Goal: Task Accomplishment & Management: Use online tool/utility

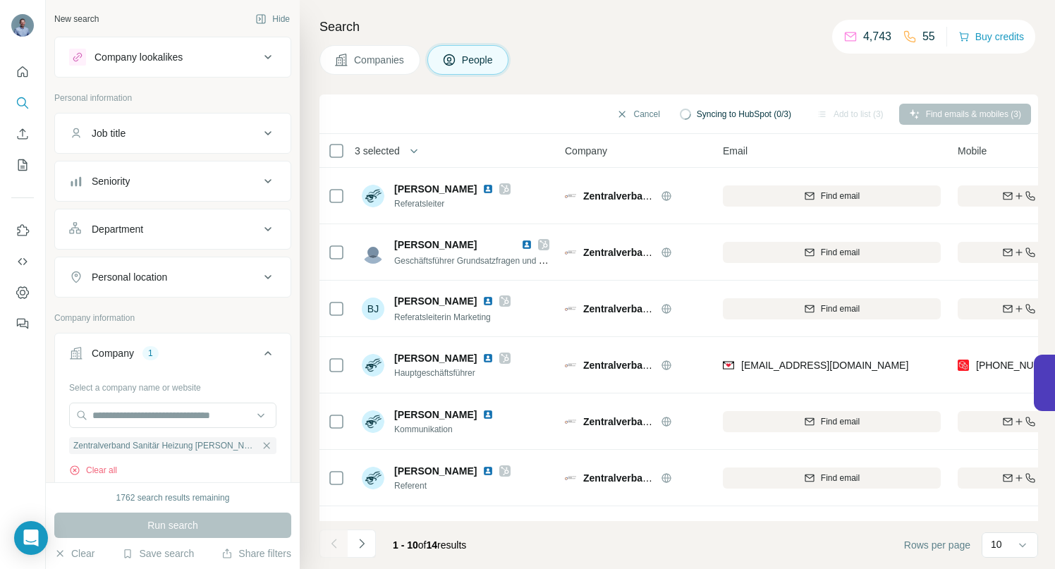
scroll to position [104, 0]
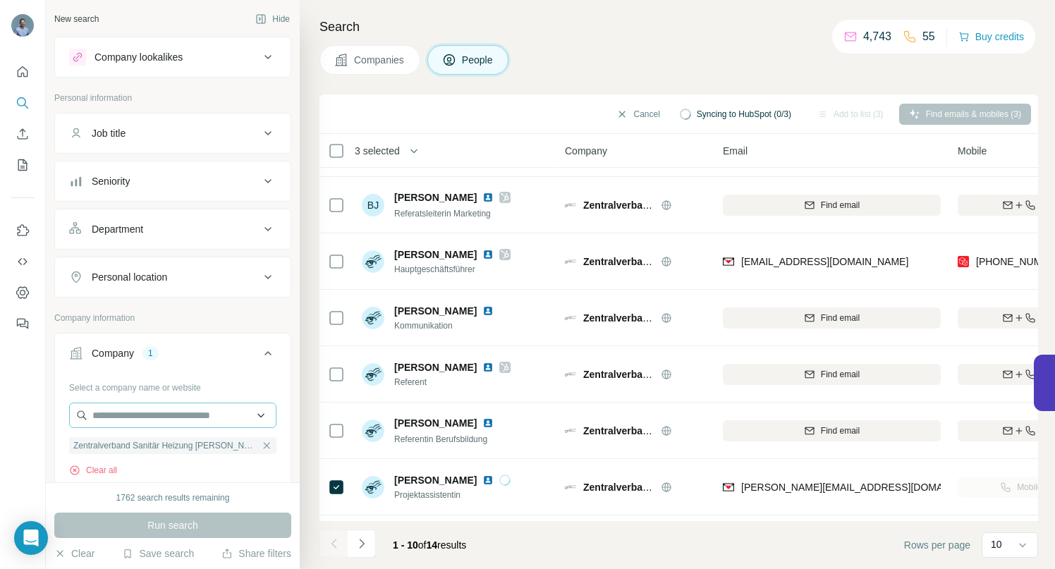
drag, startPoint x: 257, startPoint y: 448, endPoint x: 198, endPoint y: 423, distance: 64.1
click at [261, 447] on icon "button" at bounding box center [266, 445] width 11 height 11
click at [198, 422] on input "text" at bounding box center [172, 414] width 207 height 25
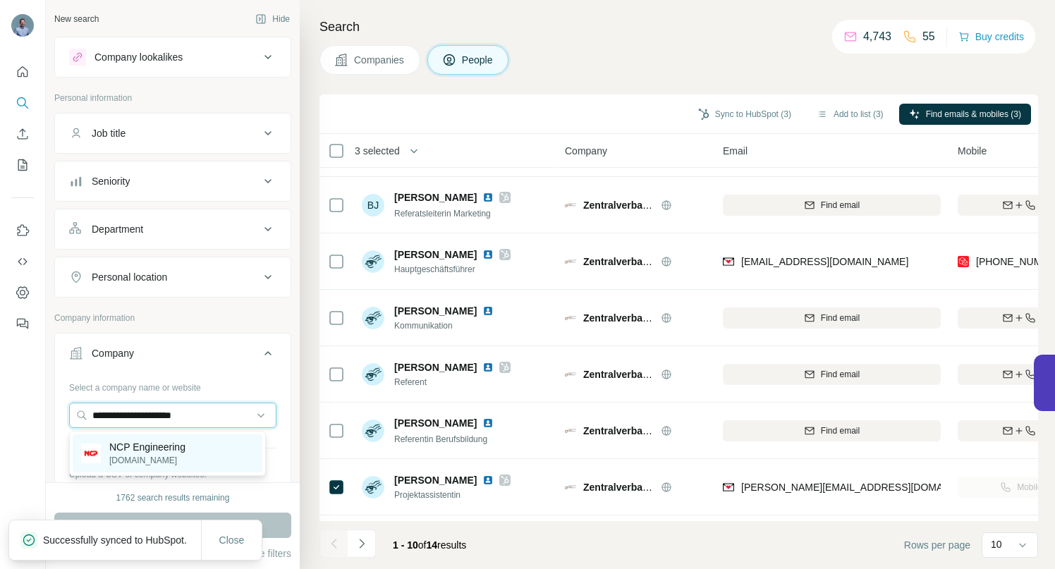
type input "**********"
click at [160, 450] on p "NCP Engineering" at bounding box center [147, 447] width 76 height 14
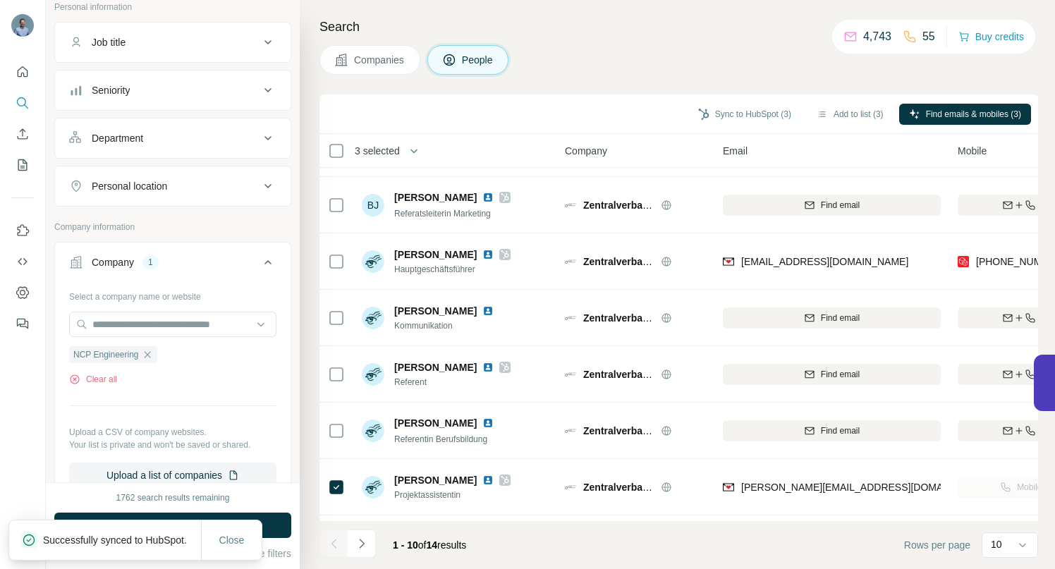
scroll to position [98, 0]
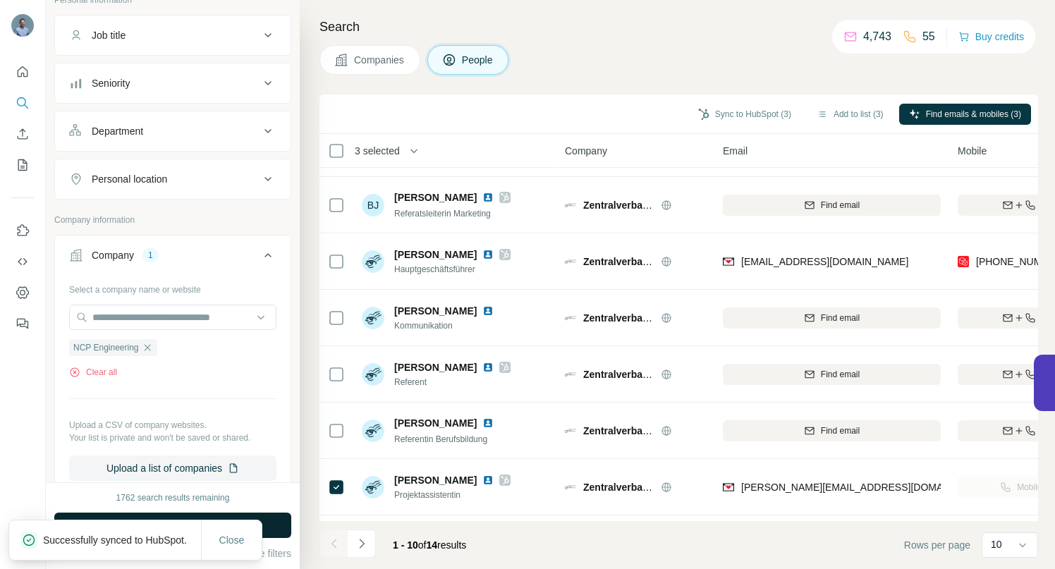
click at [271, 531] on button "Run search" at bounding box center [172, 524] width 237 height 25
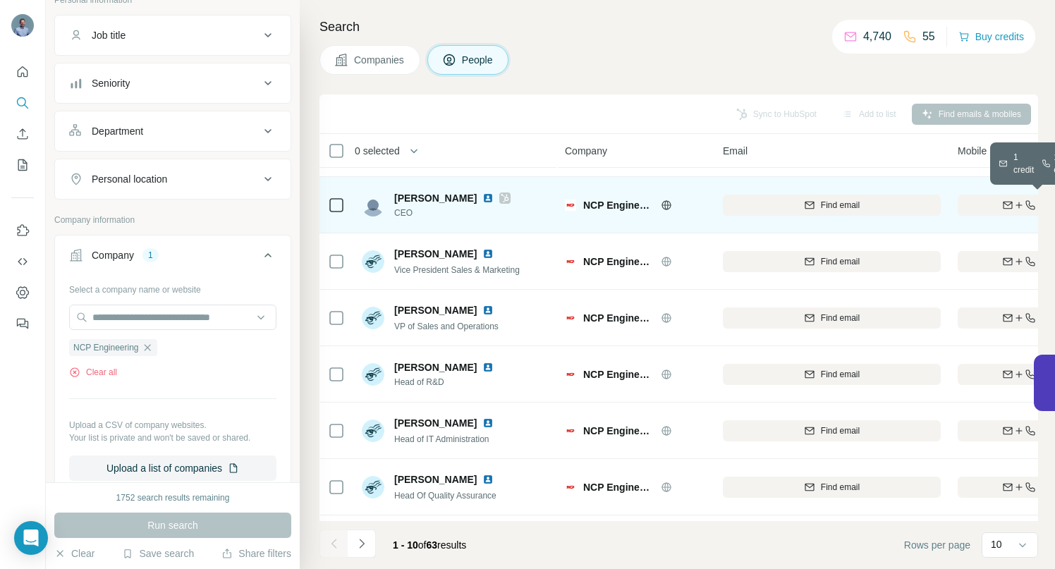
click at [973, 201] on div "Find both" at bounding box center [1039, 205] width 164 height 13
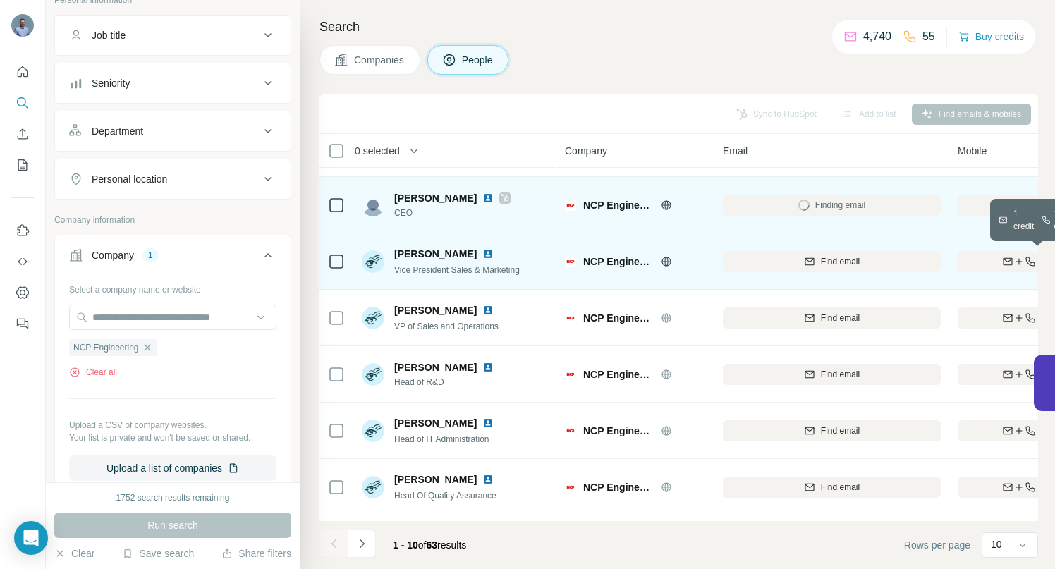
click at [985, 264] on div "Find both" at bounding box center [1039, 261] width 164 height 13
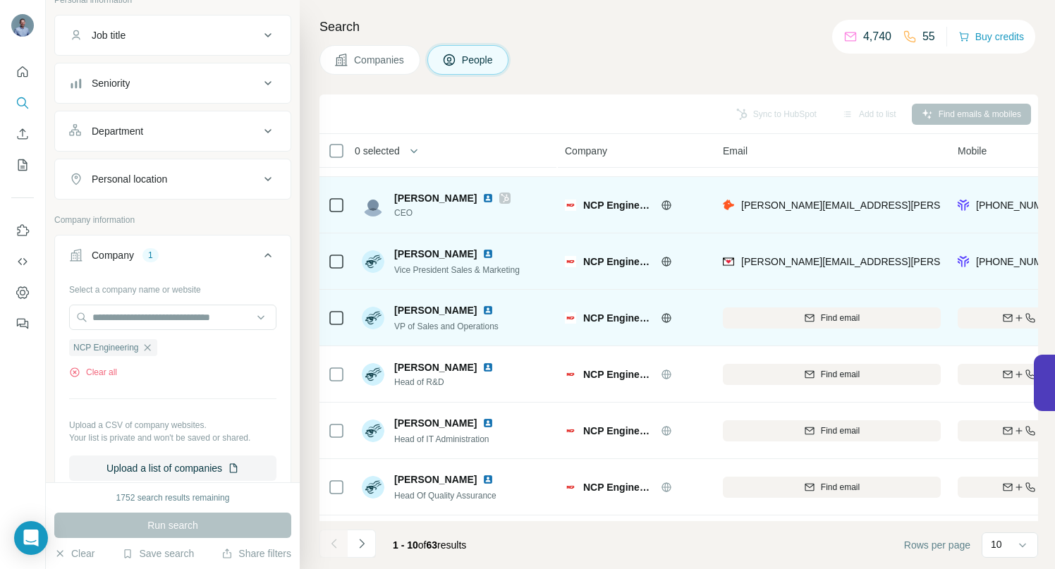
click at [493, 312] on img at bounding box center [487, 310] width 11 height 11
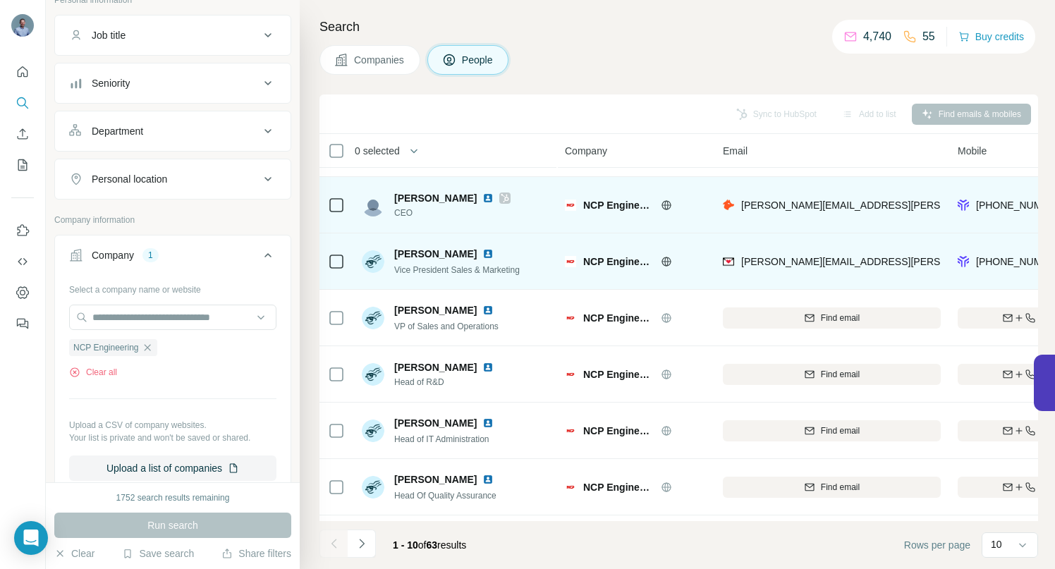
click at [482, 252] on img at bounding box center [487, 253] width 11 height 11
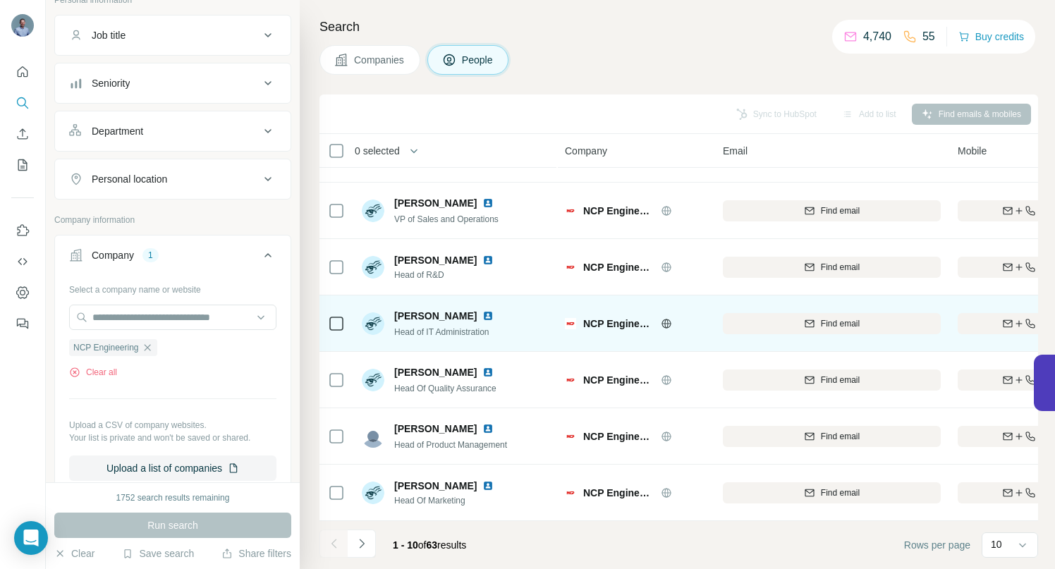
scroll to position [219, 0]
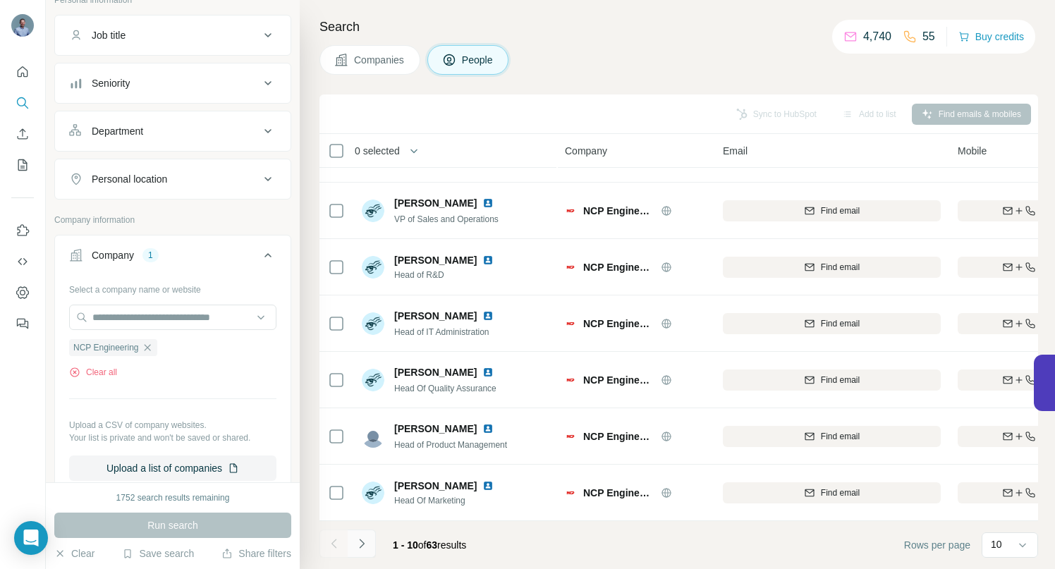
click at [368, 546] on button "Navigate to next page" at bounding box center [362, 543] width 28 height 28
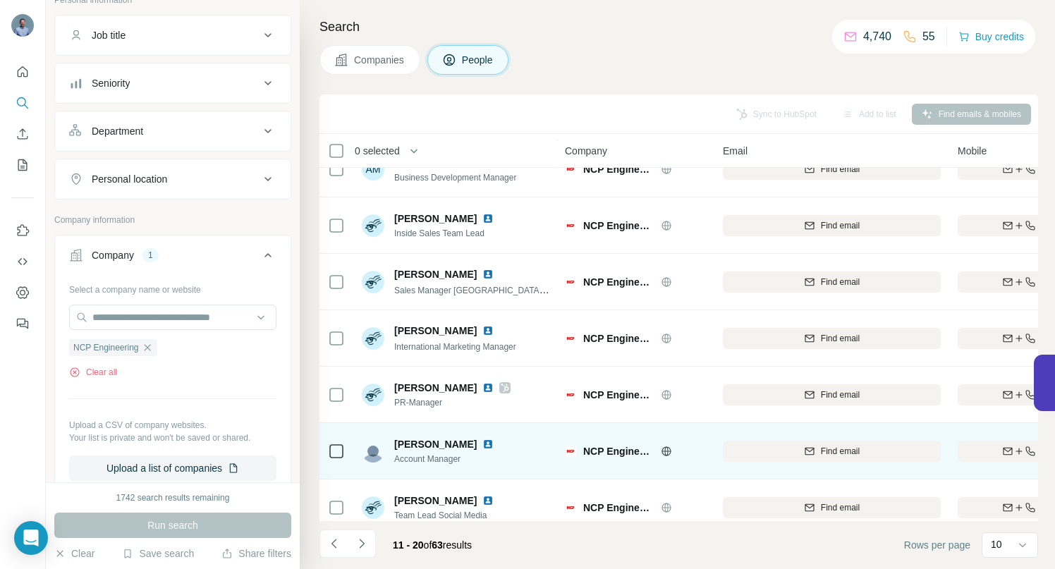
scroll to position [0, 0]
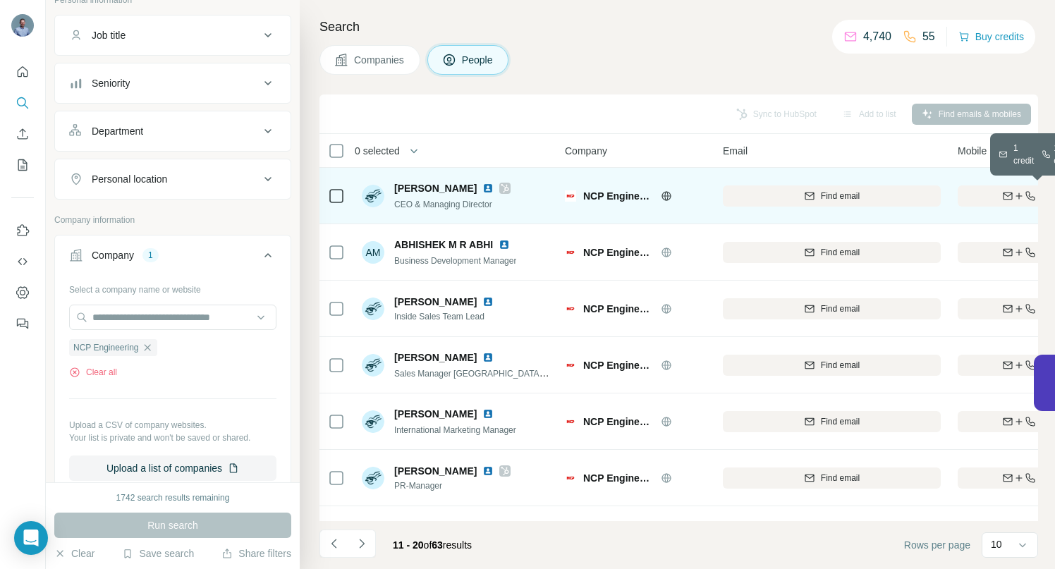
click at [984, 197] on div "Find both" at bounding box center [1039, 196] width 164 height 13
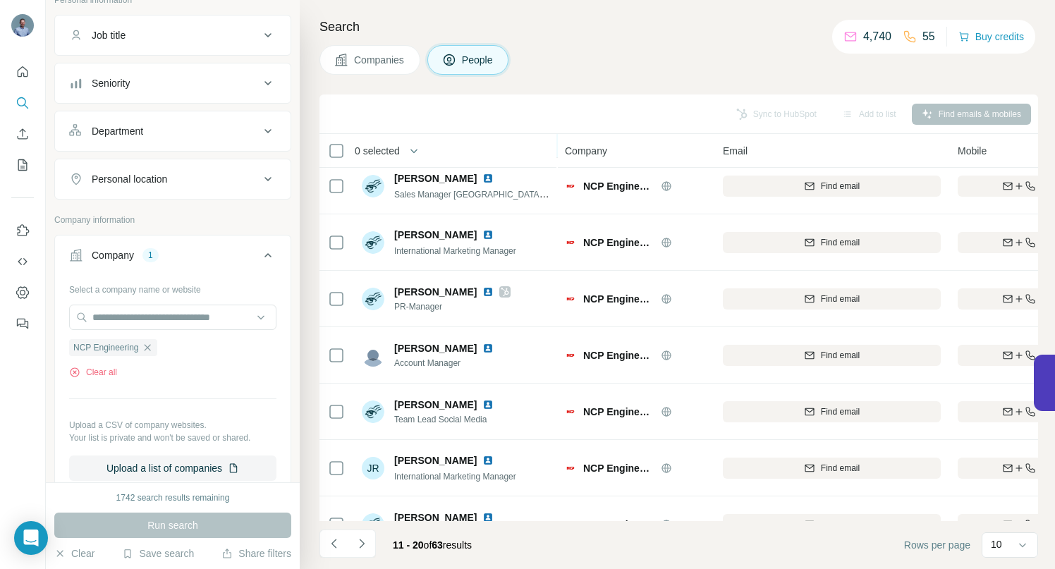
scroll to position [219, 0]
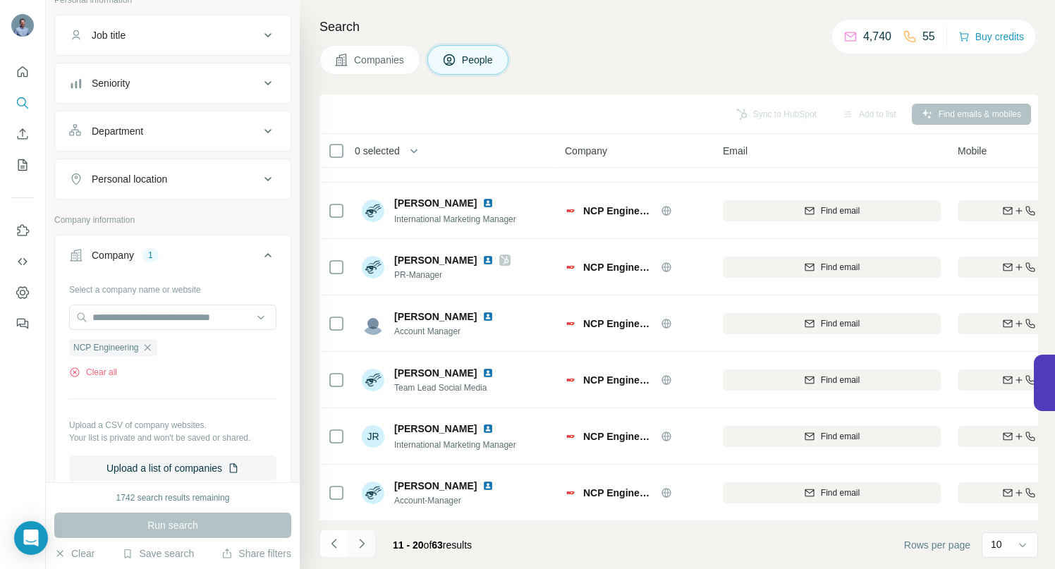
click at [359, 546] on icon "Navigate to next page" at bounding box center [362, 543] width 14 height 14
click at [364, 549] on icon "Navigate to next page" at bounding box center [362, 543] width 14 height 14
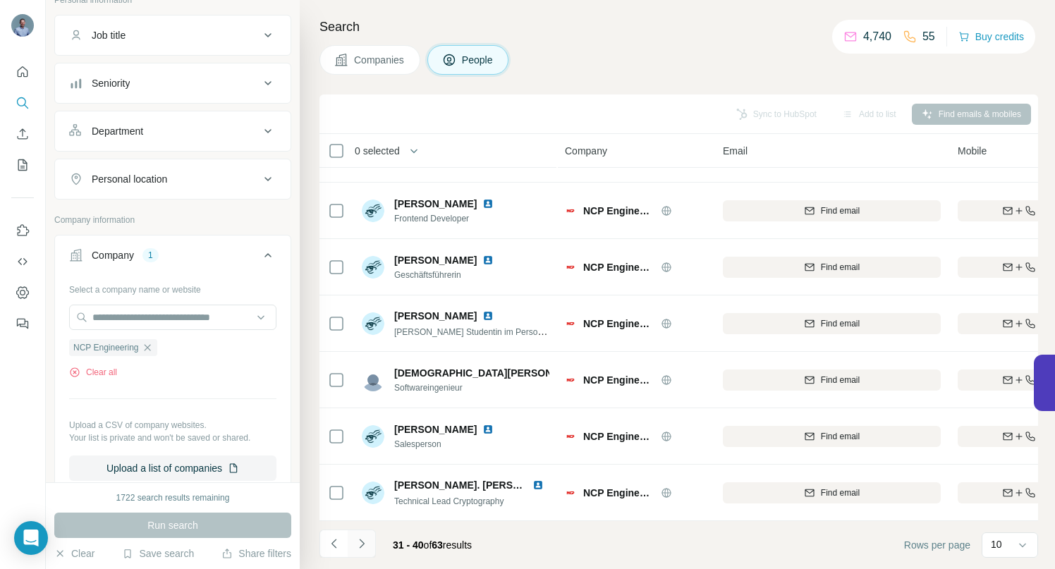
click at [365, 546] on icon "Navigate to next page" at bounding box center [362, 543] width 14 height 14
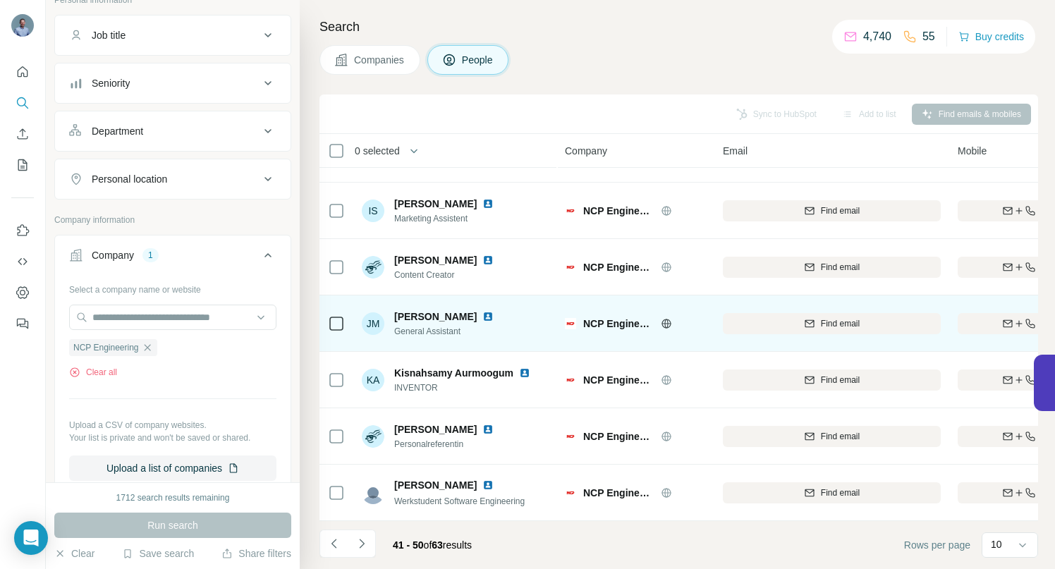
click at [482, 311] on img at bounding box center [487, 316] width 11 height 11
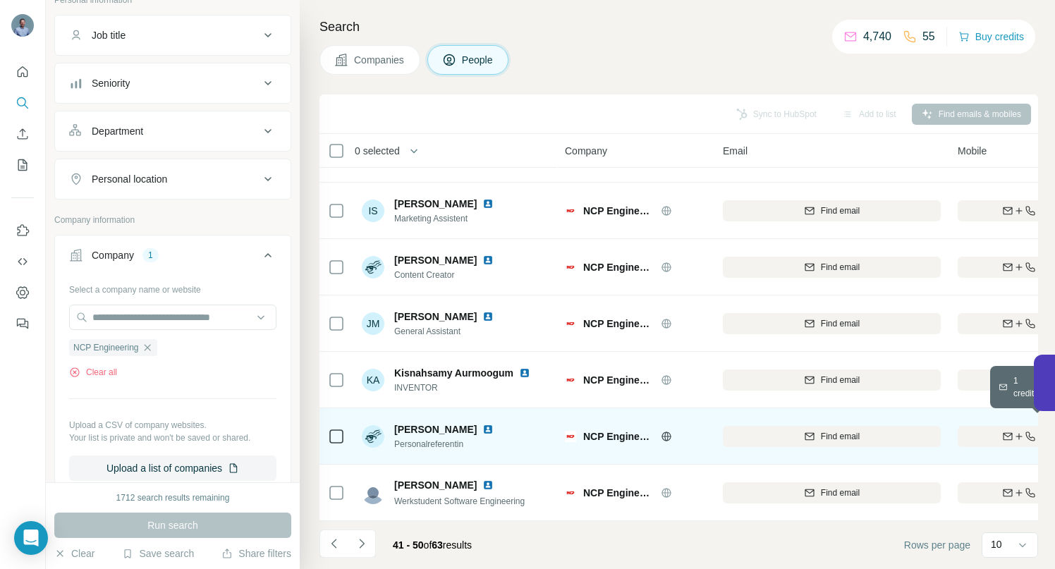
click at [997, 430] on div "Find both" at bounding box center [1039, 436] width 164 height 13
click at [482, 424] on img at bounding box center [487, 429] width 11 height 11
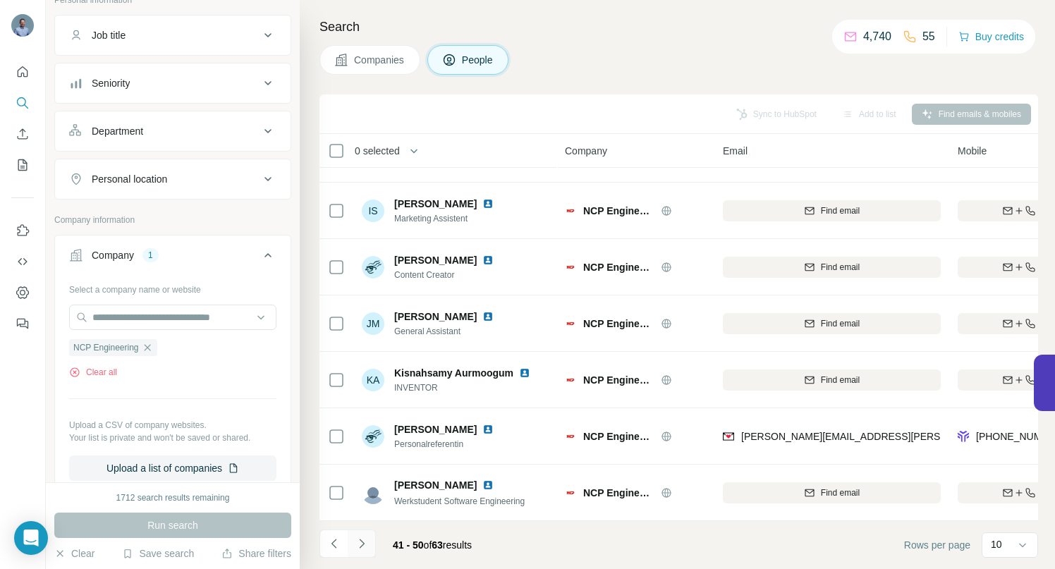
click at [363, 545] on icon "Navigate to next page" at bounding box center [362, 543] width 14 height 14
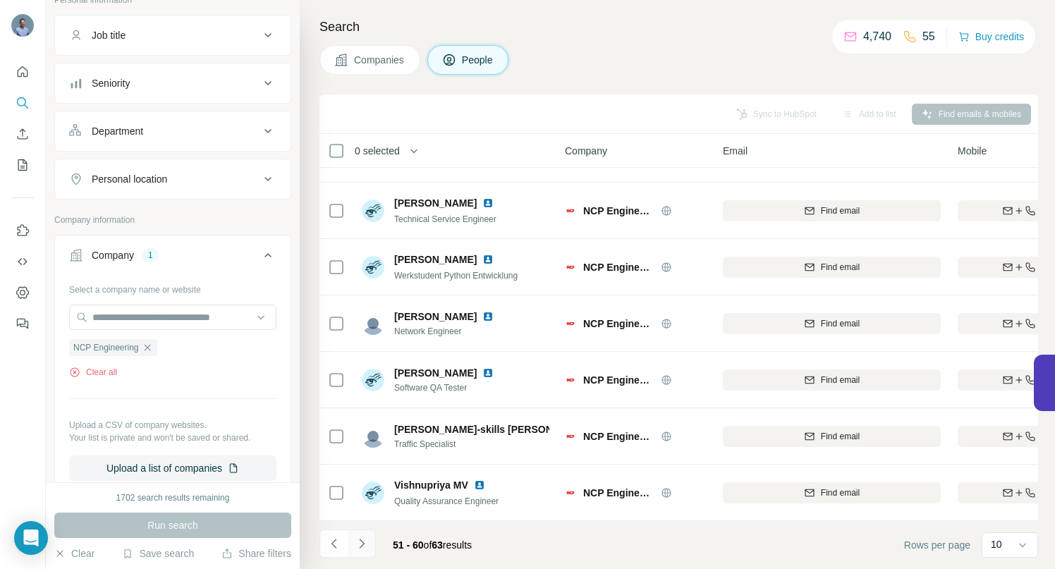
click at [368, 541] on button "Navigate to next page" at bounding box center [362, 543] width 28 height 28
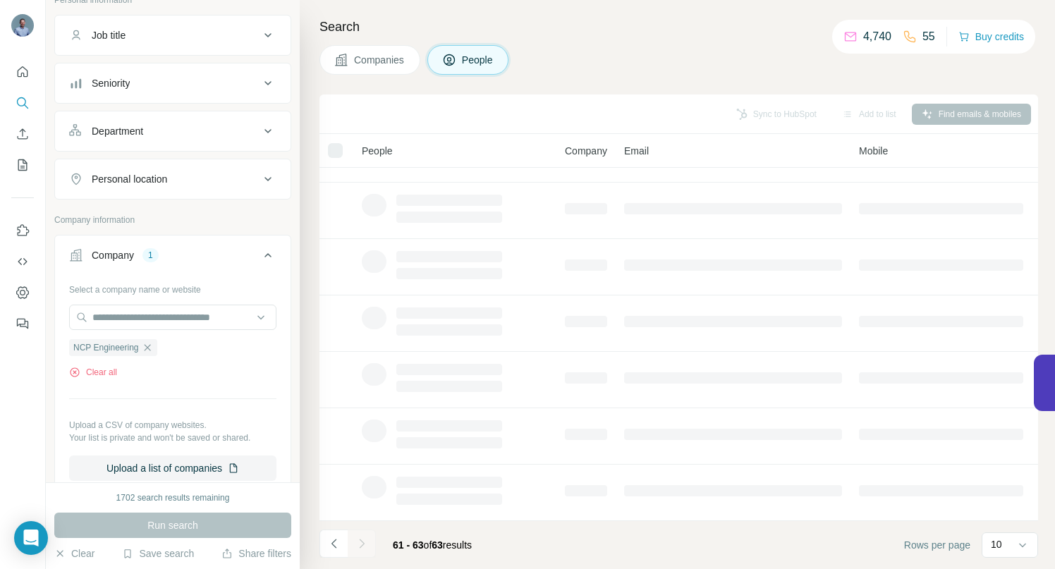
scroll to position [0, 0]
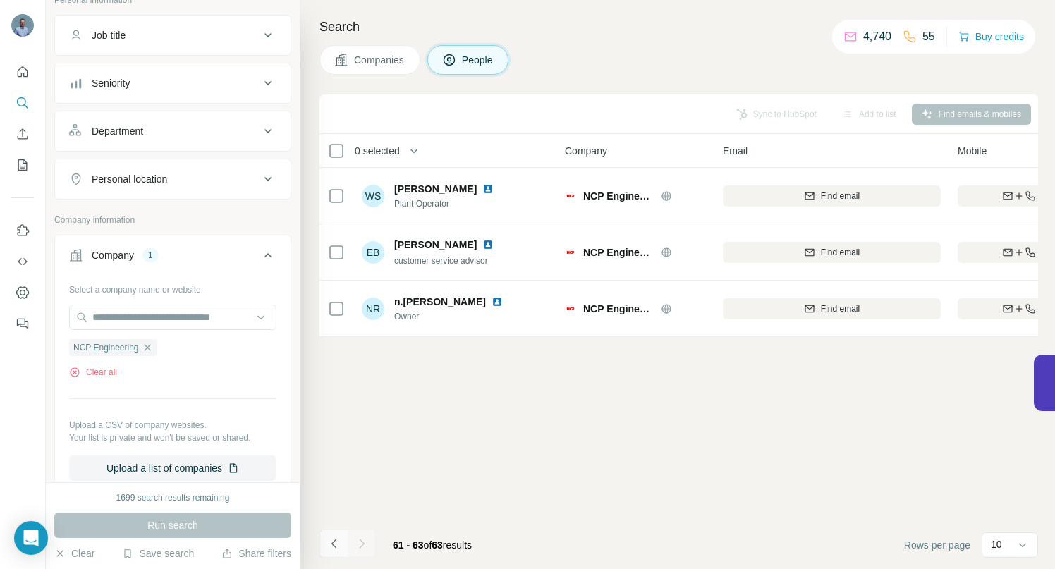
click at [337, 544] on icon "Navigate to previous page" at bounding box center [334, 543] width 14 height 14
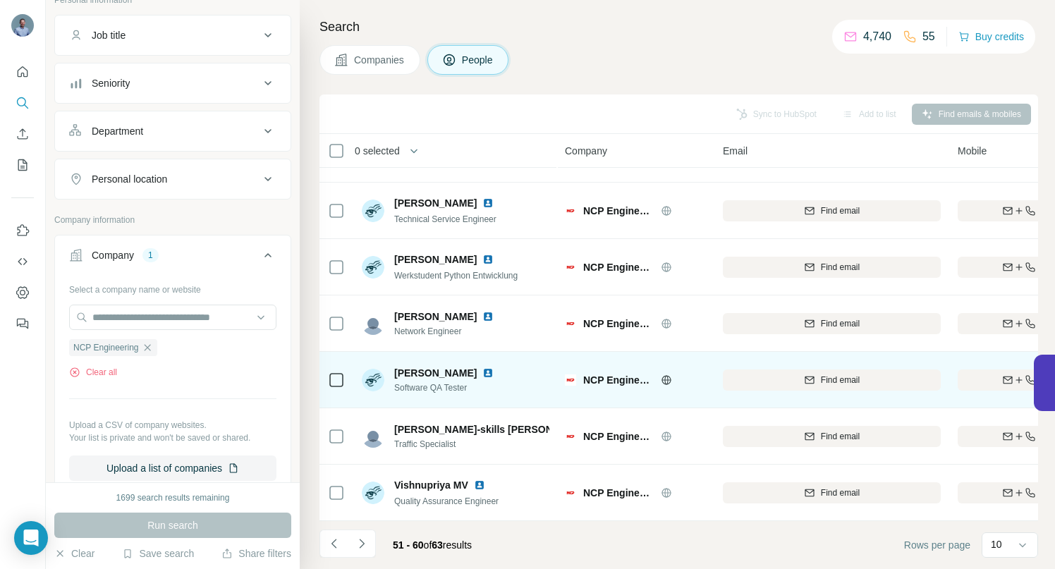
scroll to position [219, 0]
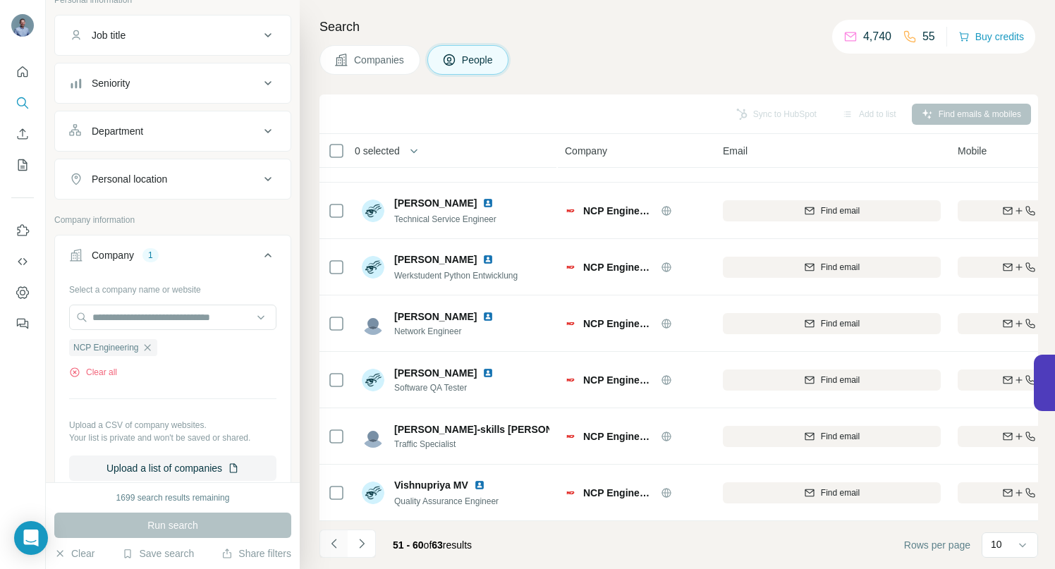
click at [337, 548] on icon "Navigate to previous page" at bounding box center [334, 543] width 14 height 14
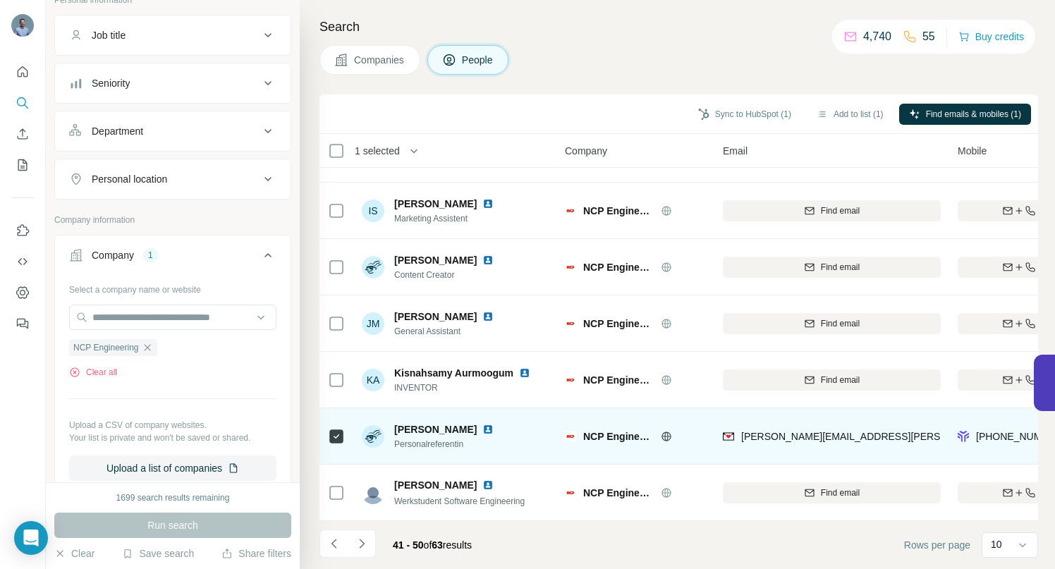
scroll to position [0, 0]
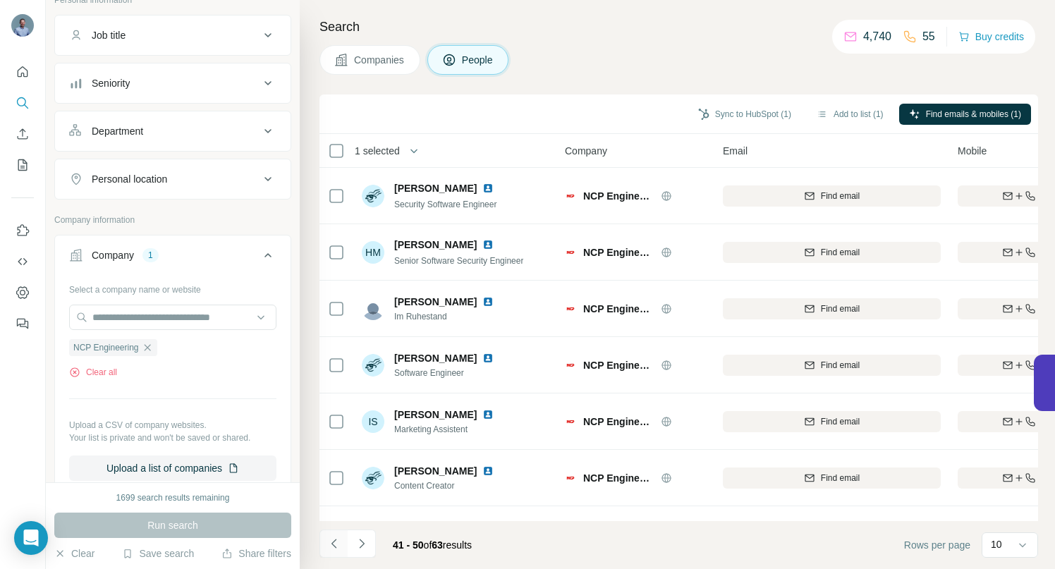
click at [329, 539] on icon "Navigate to previous page" at bounding box center [334, 543] width 14 height 14
click at [334, 541] on icon "Navigate to previous page" at bounding box center [334, 543] width 14 height 14
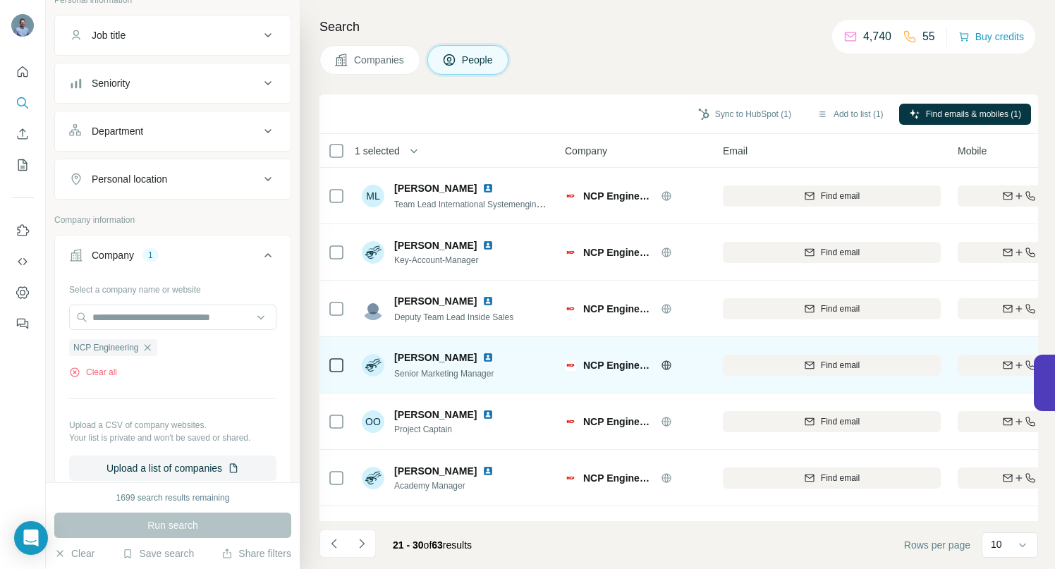
scroll to position [219, 0]
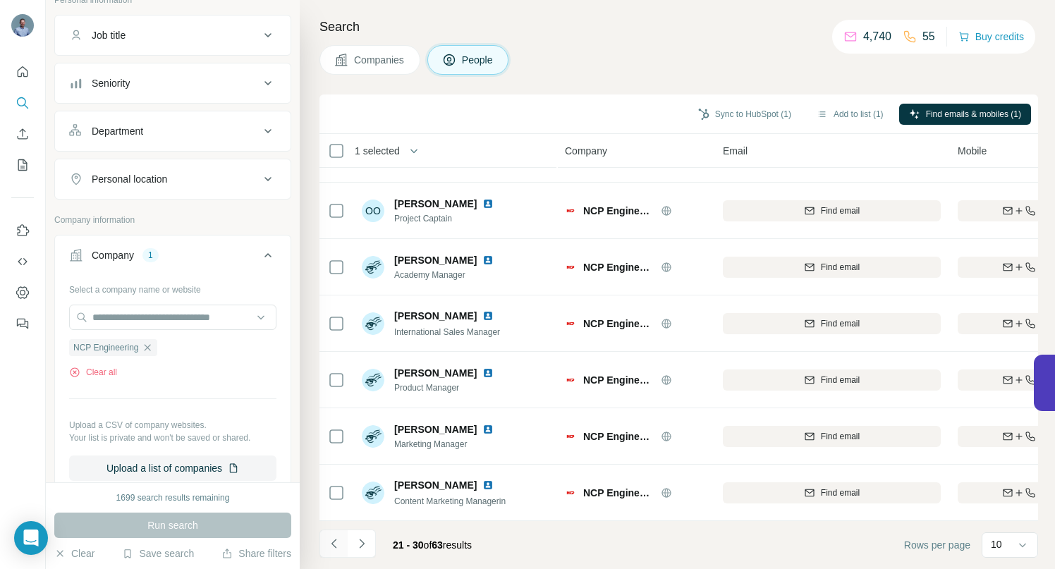
click at [333, 546] on icon "Navigate to previous page" at bounding box center [333, 543] width 5 height 9
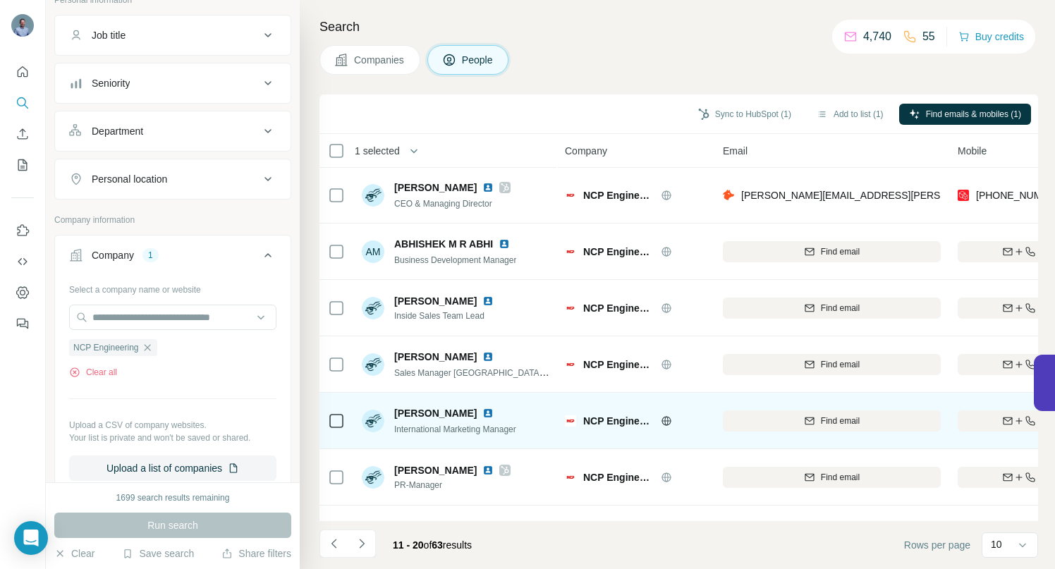
scroll to position [0, 0]
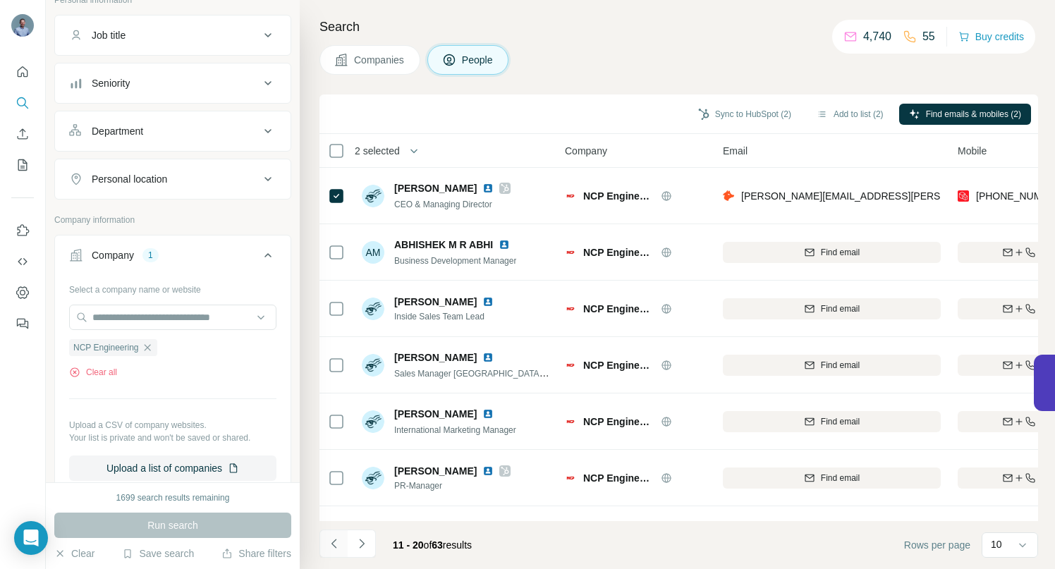
click at [336, 541] on icon "Navigate to previous page" at bounding box center [334, 543] width 14 height 14
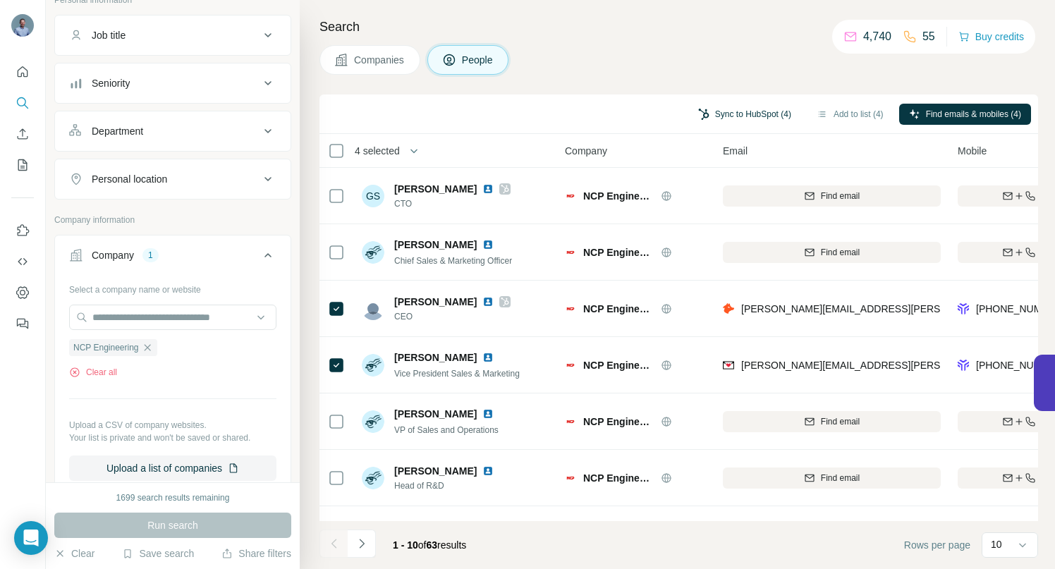
click at [715, 112] on button "Sync to HubSpot (4)" at bounding box center [744, 114] width 113 height 21
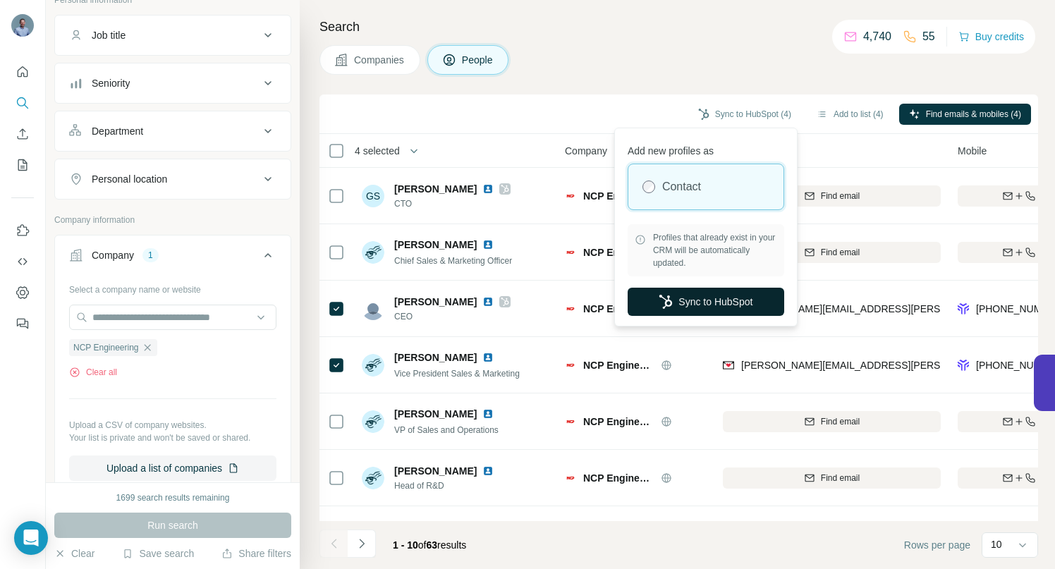
click at [682, 302] on button "Sync to HubSpot" at bounding box center [705, 302] width 156 height 28
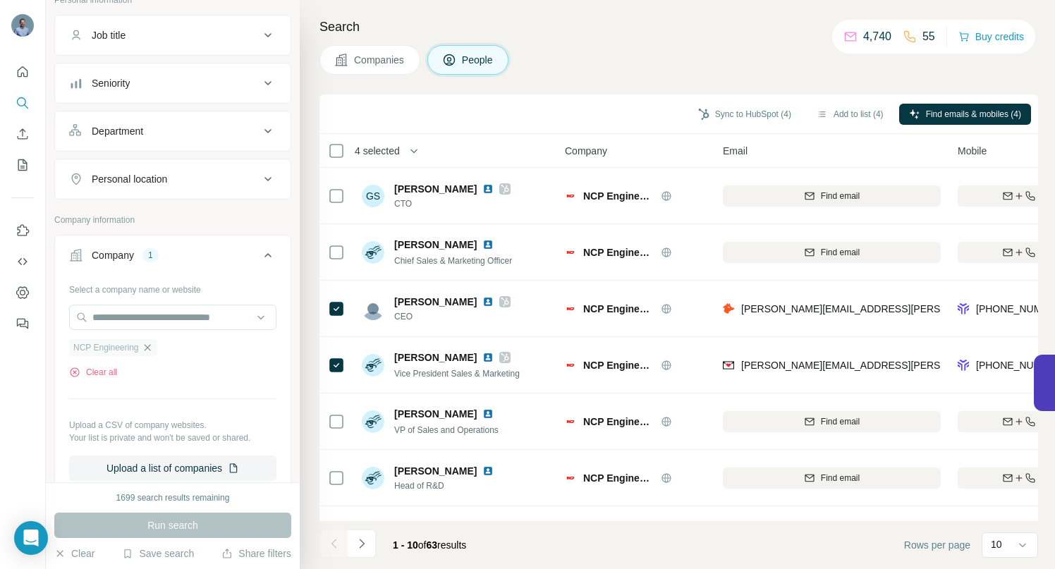
click at [153, 346] on icon "button" at bounding box center [147, 347] width 11 height 11
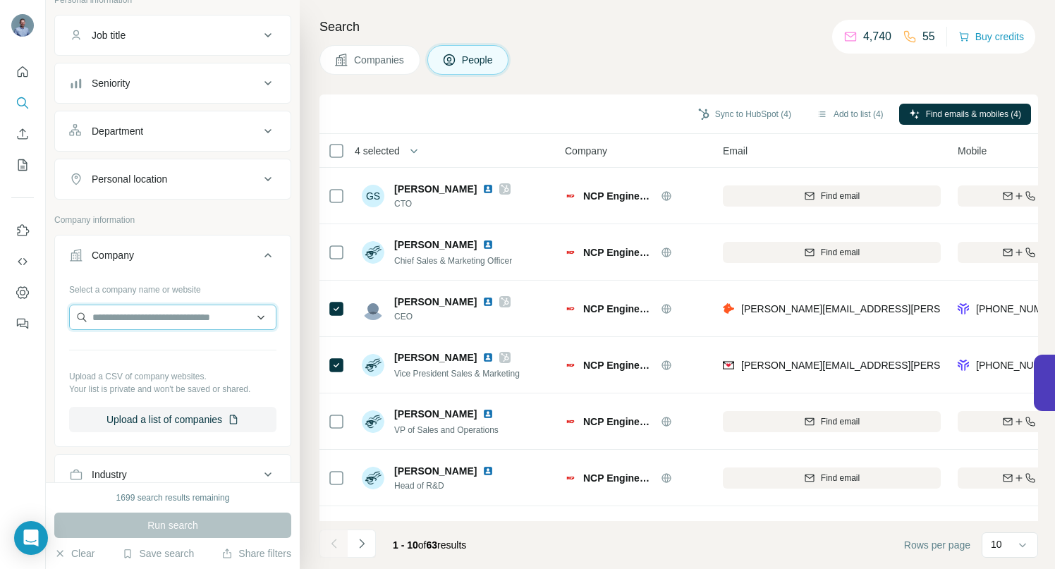
click at [150, 307] on input "text" at bounding box center [172, 317] width 207 height 25
paste input "**********"
drag, startPoint x: 214, startPoint y: 322, endPoint x: 63, endPoint y: 317, distance: 151.6
click at [63, 317] on div "**********" at bounding box center [172, 361] width 235 height 166
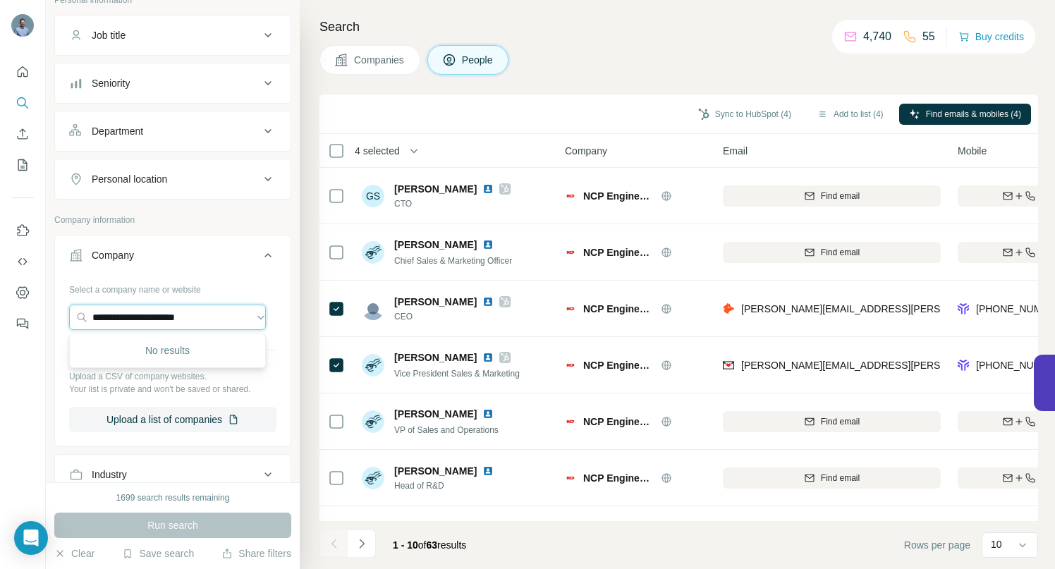
paste input "**"
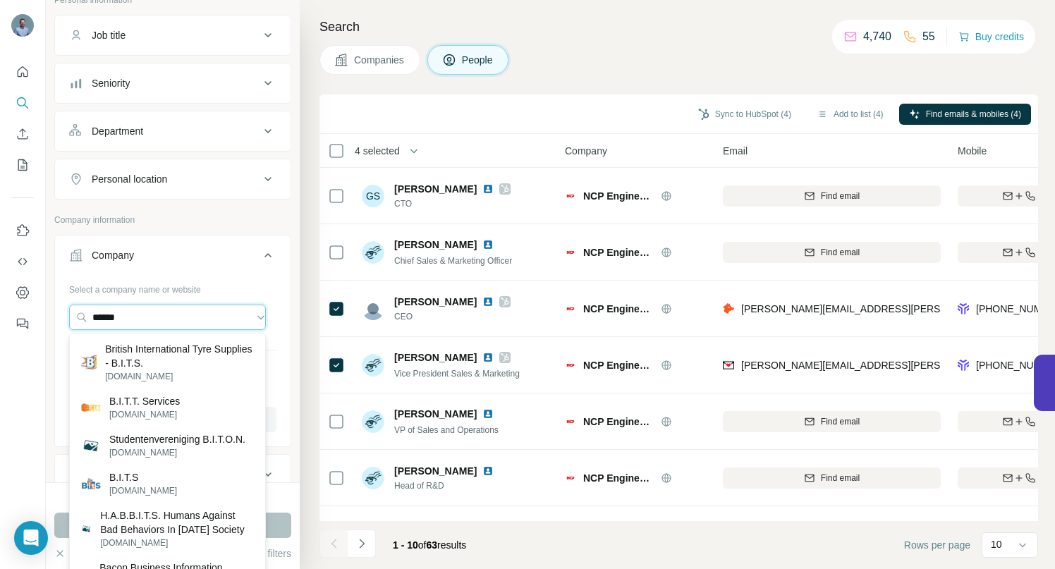
type input "******"
